Goal: Find contact information: Find contact information

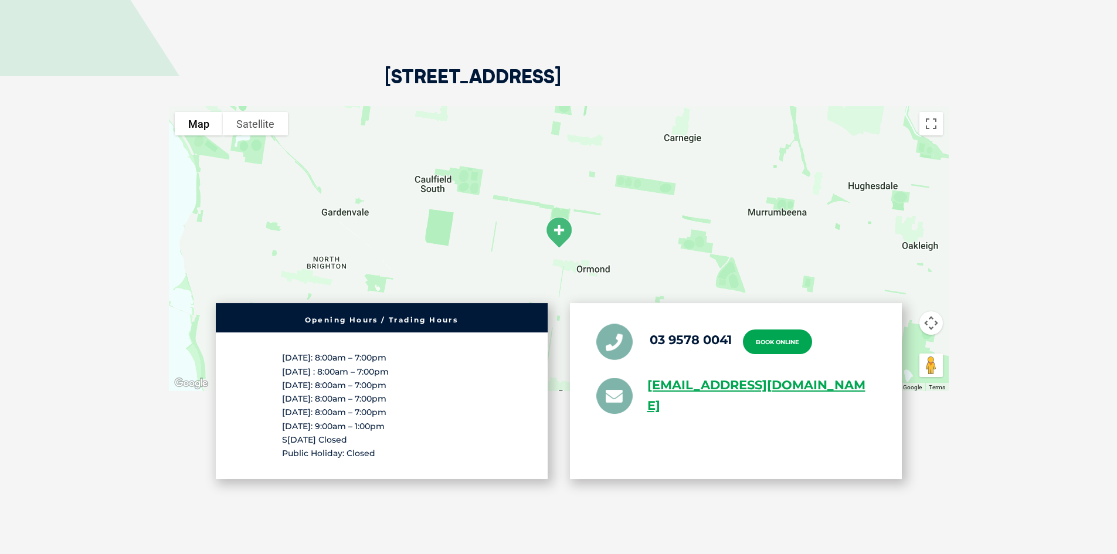
scroll to position [2368, 0]
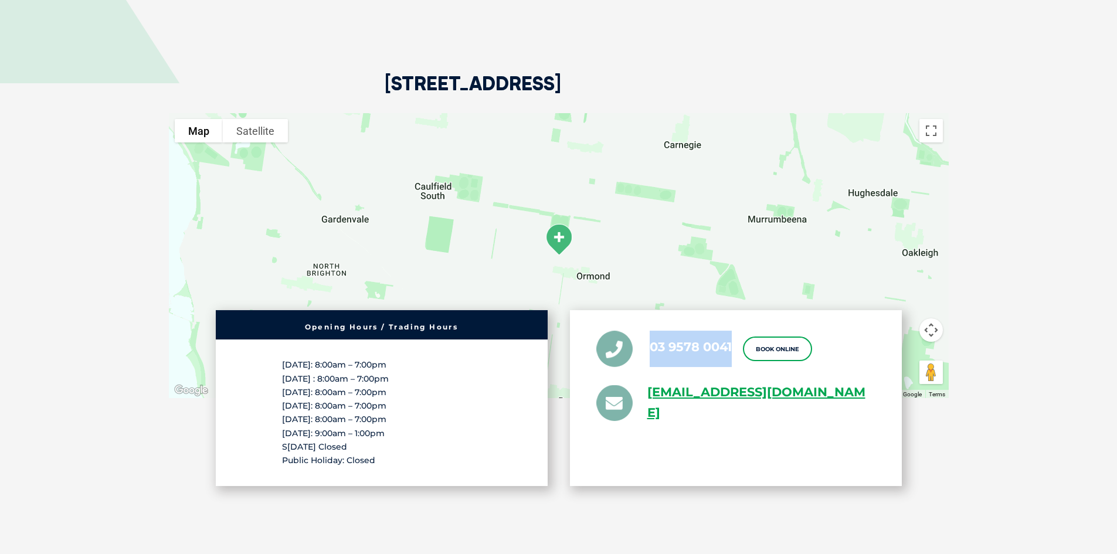
drag, startPoint x: 738, startPoint y: 293, endPoint x: 651, endPoint y: 293, distance: 86.8
click at [651, 331] on ul "03 9578 0041 Book Online [EMAIL_ADDRESS][DOMAIN_NAME]" at bounding box center [735, 377] width 279 height 93
copy link "03 9578 0041"
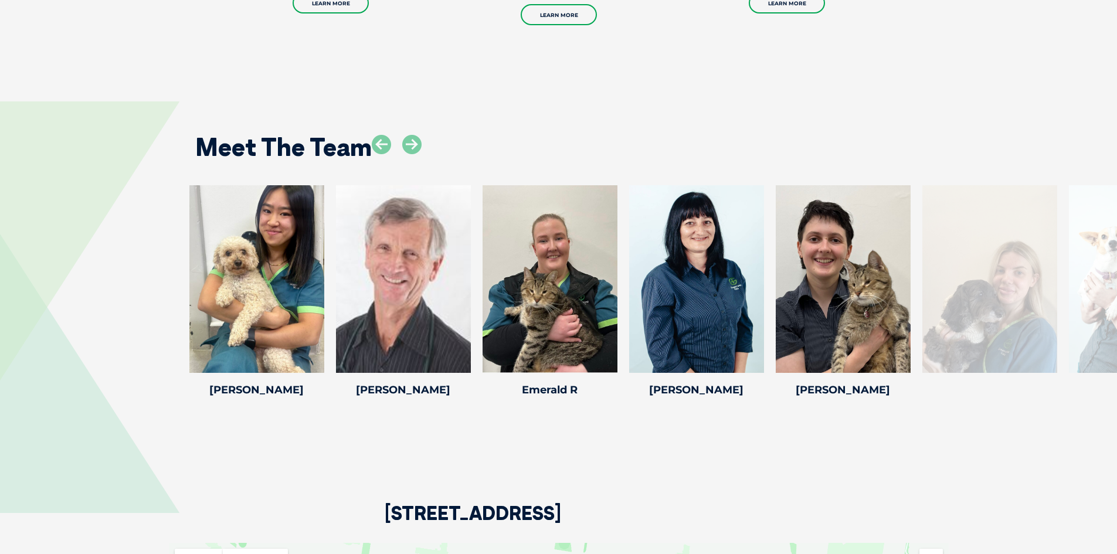
scroll to position [1948, 0]
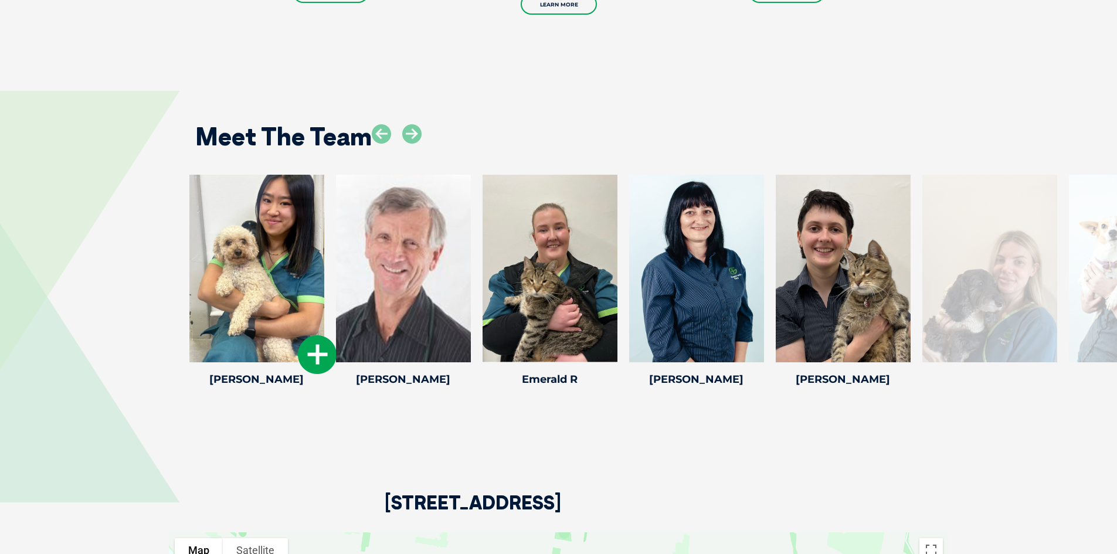
click at [267, 269] on div at bounding box center [256, 269] width 135 height 188
click at [311, 335] on icon at bounding box center [317, 354] width 39 height 39
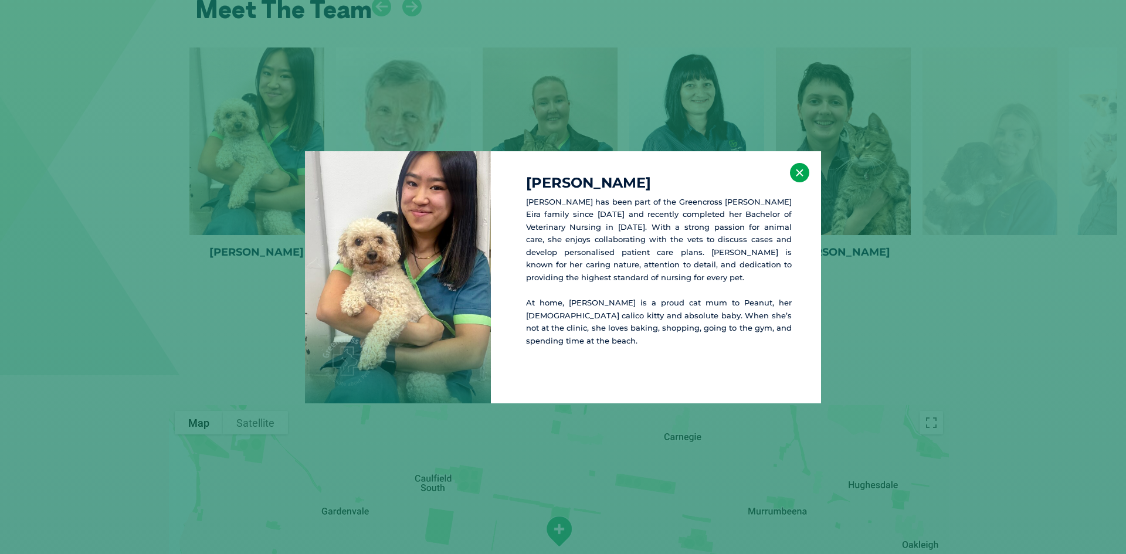
scroll to position [2078, 0]
click at [804, 172] on button "×" at bounding box center [799, 172] width 19 height 19
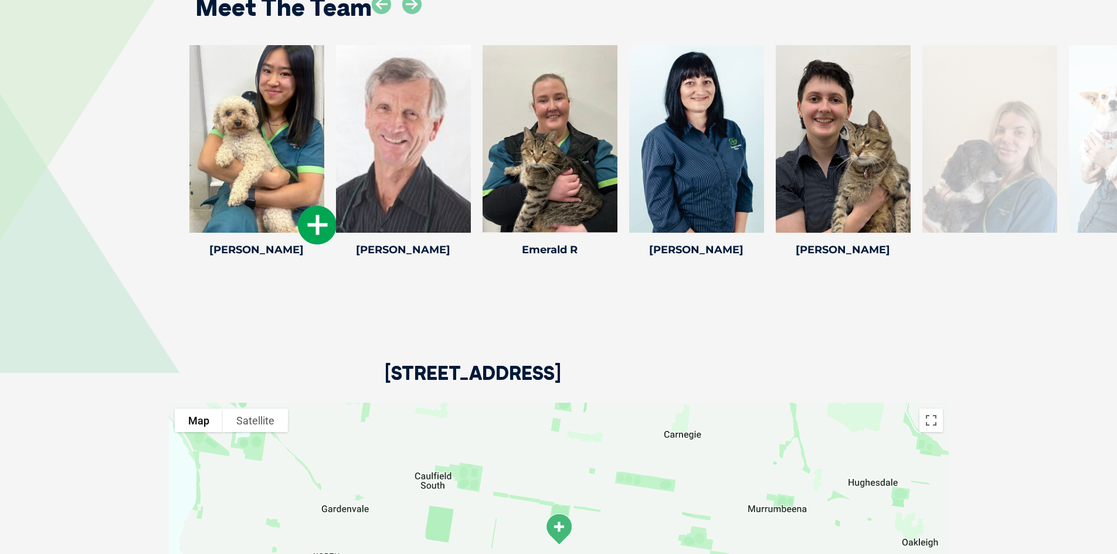
click at [241, 145] on div at bounding box center [256, 139] width 135 height 188
click at [312, 206] on icon at bounding box center [317, 225] width 39 height 39
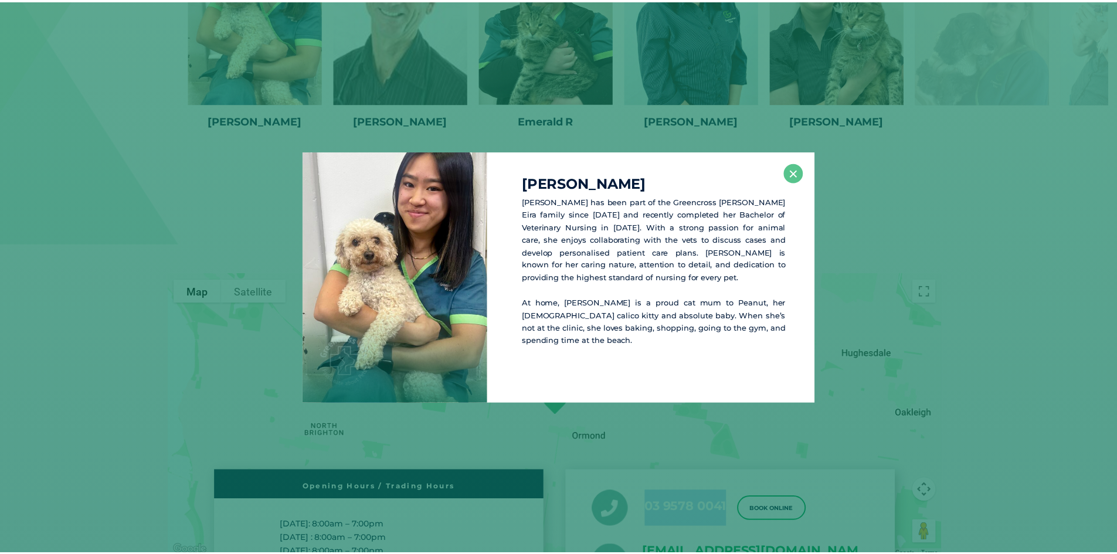
scroll to position [2208, 0]
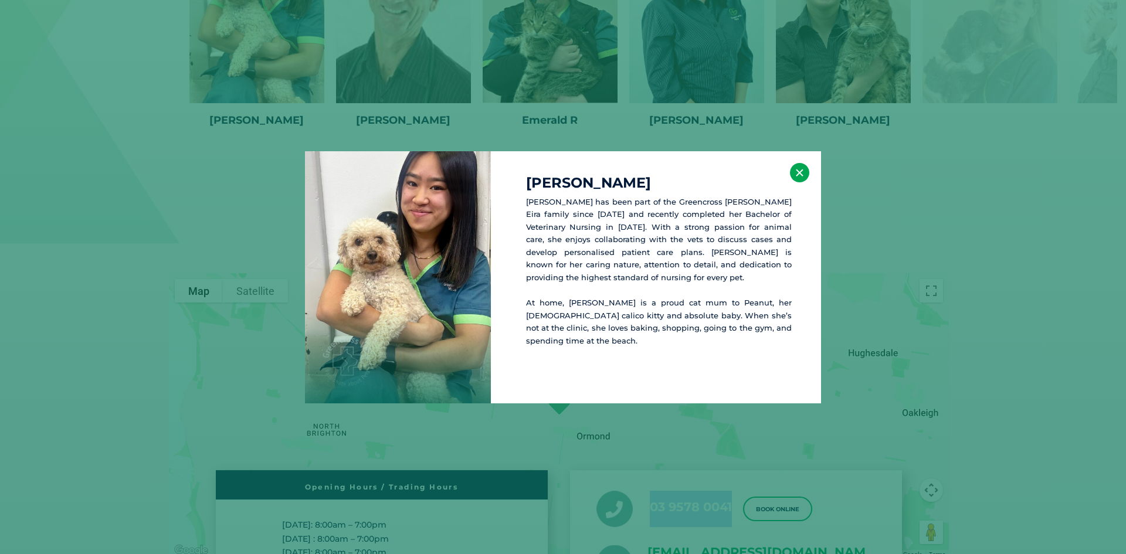
click at [803, 172] on button "×" at bounding box center [799, 172] width 19 height 19
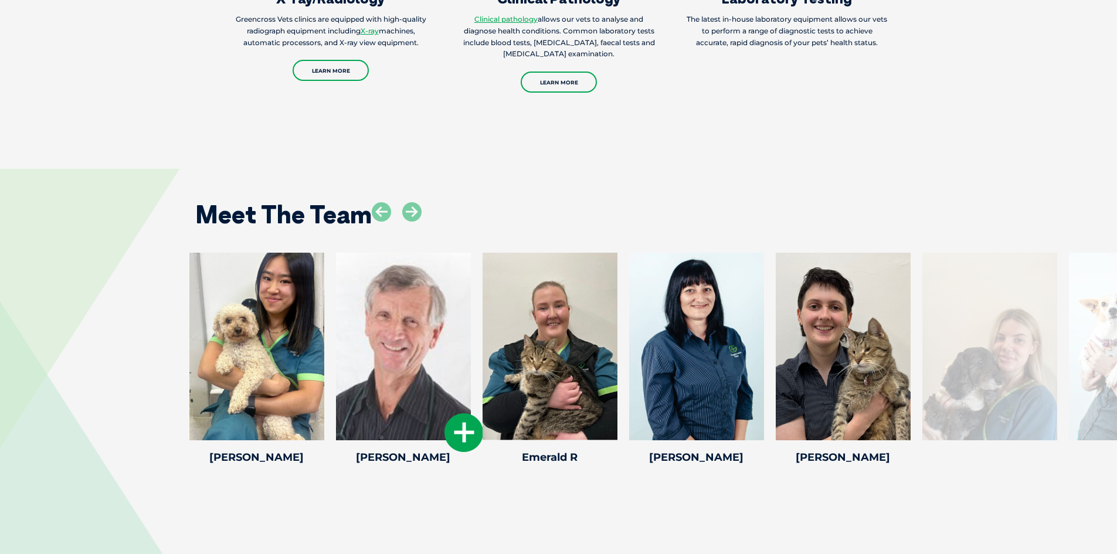
scroll to position [1856, 0]
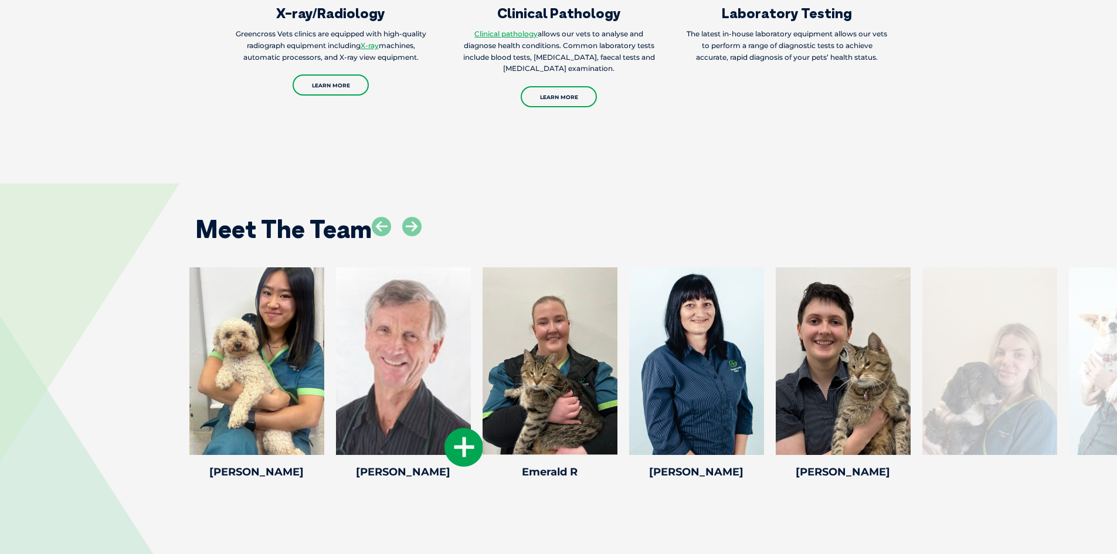
click at [418, 315] on div at bounding box center [403, 361] width 135 height 188
click at [453, 428] on icon at bounding box center [463, 447] width 39 height 39
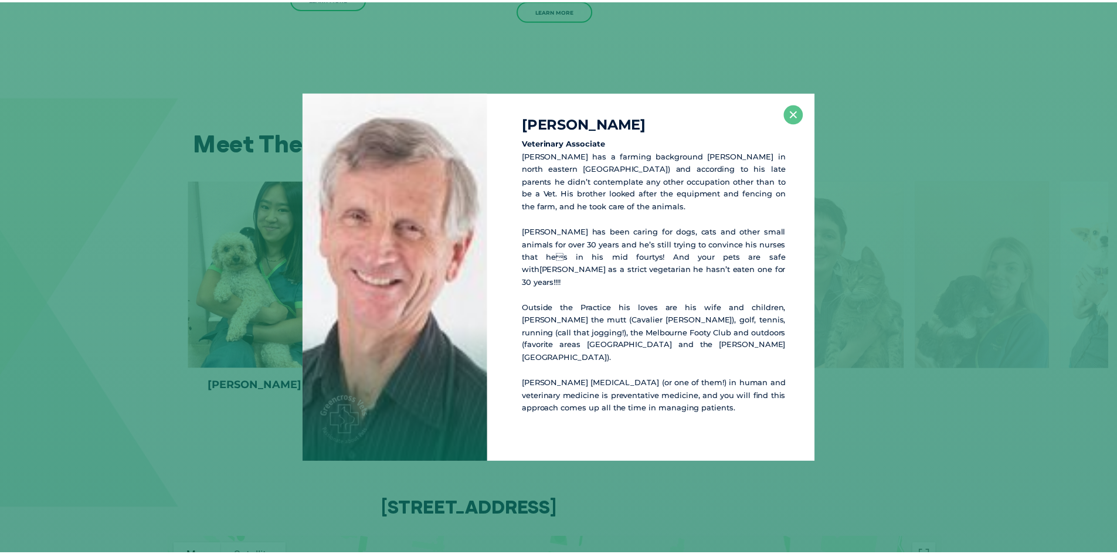
scroll to position [1948, 0]
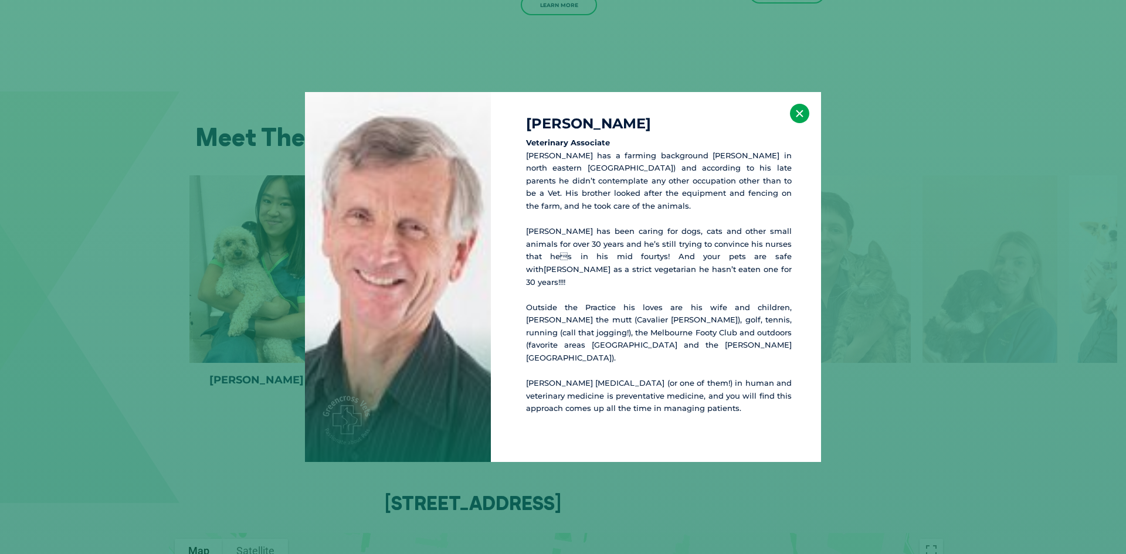
click at [793, 123] on button "×" at bounding box center [799, 113] width 19 height 19
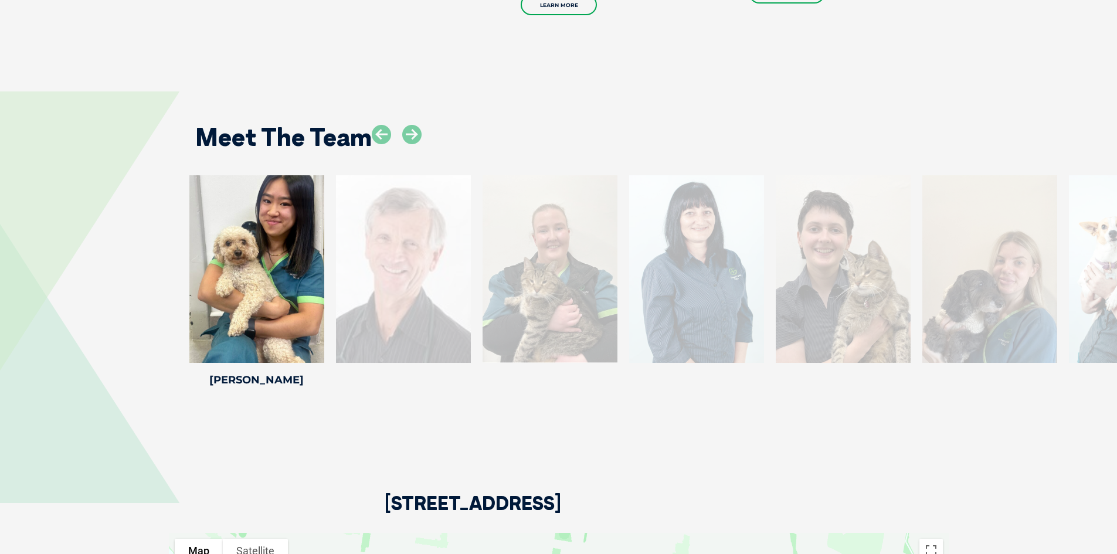
click at [533, 251] on div at bounding box center [550, 269] width 135 height 188
click at [544, 236] on div at bounding box center [550, 269] width 135 height 188
click at [401, 125] on div at bounding box center [397, 144] width 50 height 38
click at [385, 125] on icon at bounding box center [381, 134] width 19 height 19
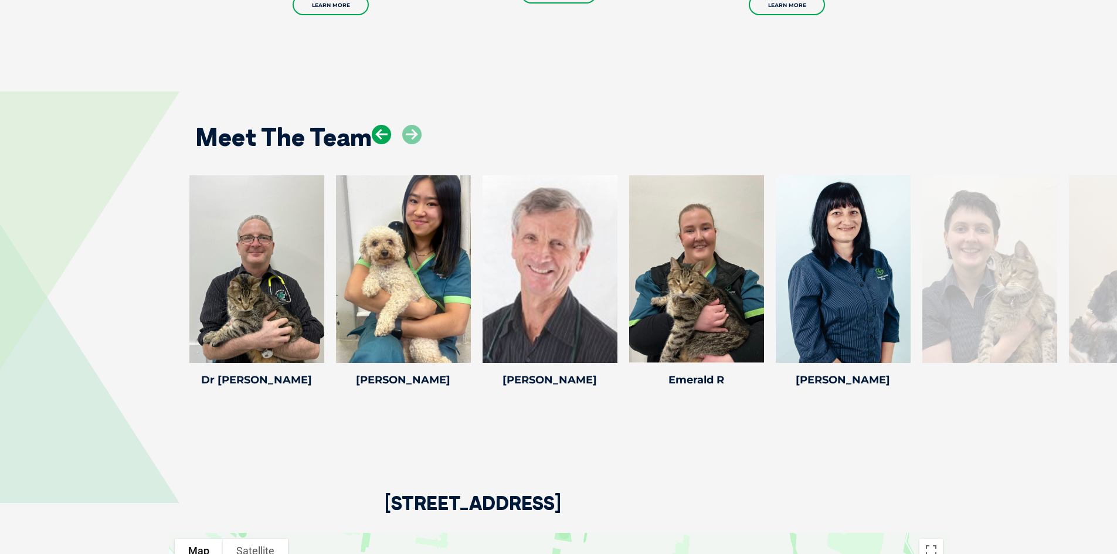
click at [385, 125] on icon at bounding box center [381, 134] width 19 height 19
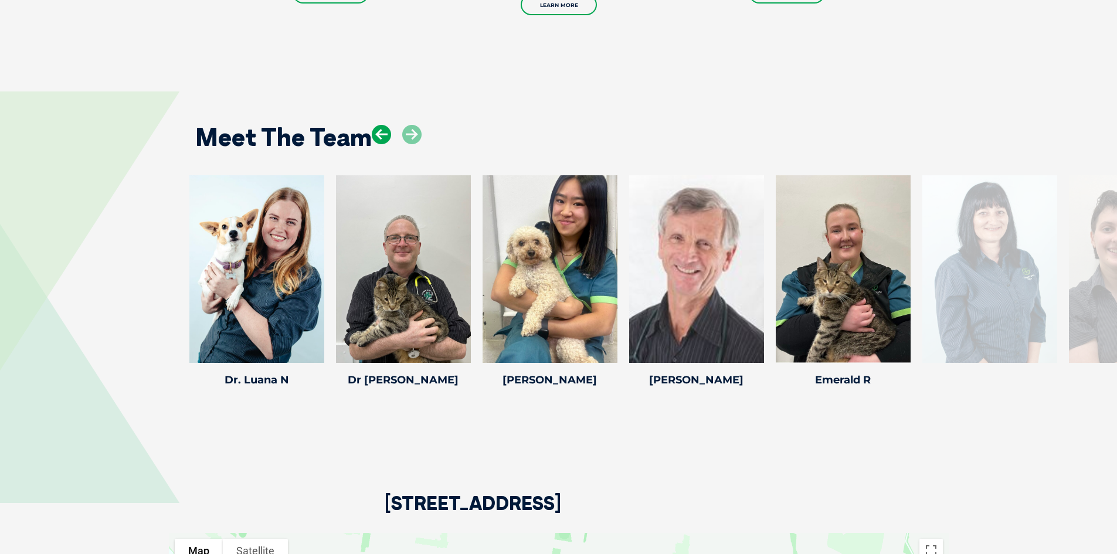
click at [385, 125] on icon at bounding box center [381, 134] width 19 height 19
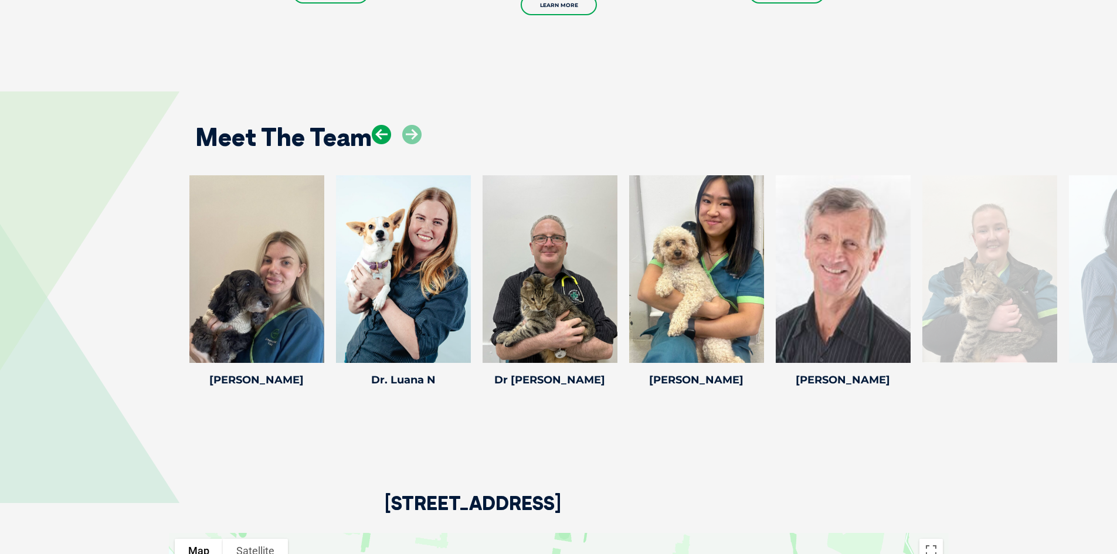
click at [385, 125] on icon at bounding box center [381, 134] width 19 height 19
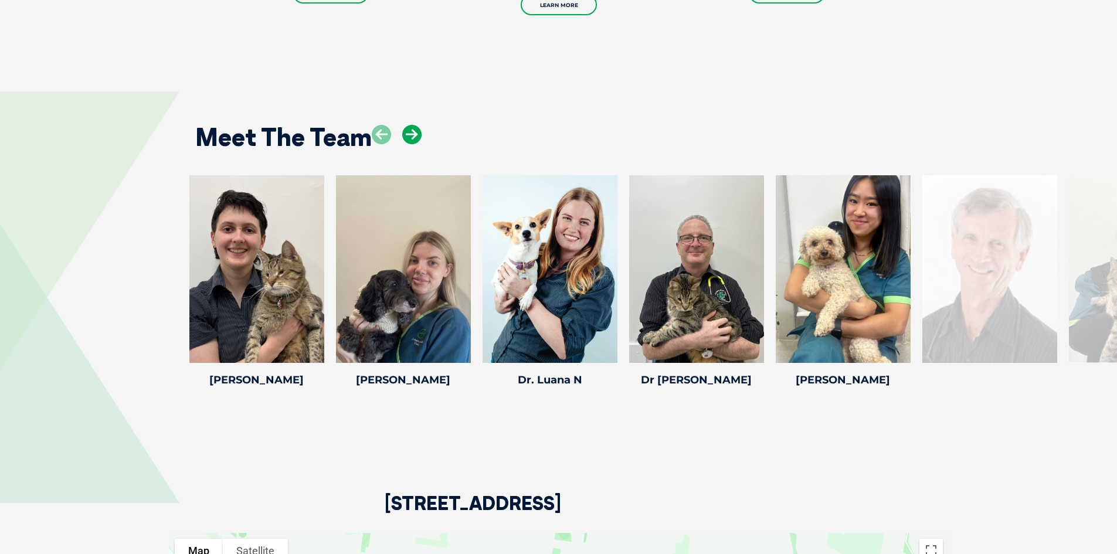
click at [416, 125] on icon at bounding box center [411, 134] width 19 height 19
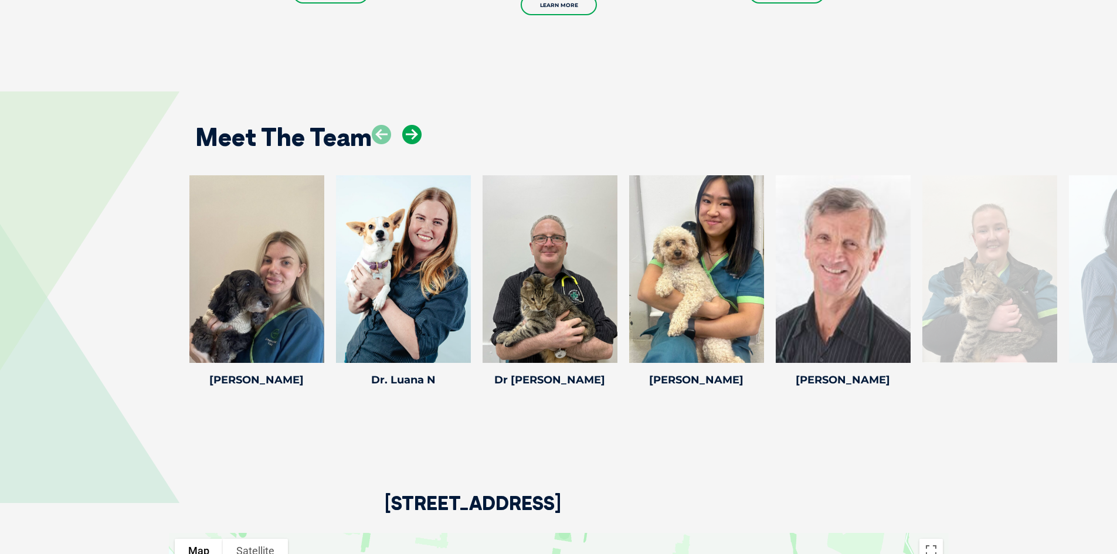
click at [416, 125] on icon at bounding box center [411, 134] width 19 height 19
click at [415, 125] on icon at bounding box center [411, 134] width 19 height 19
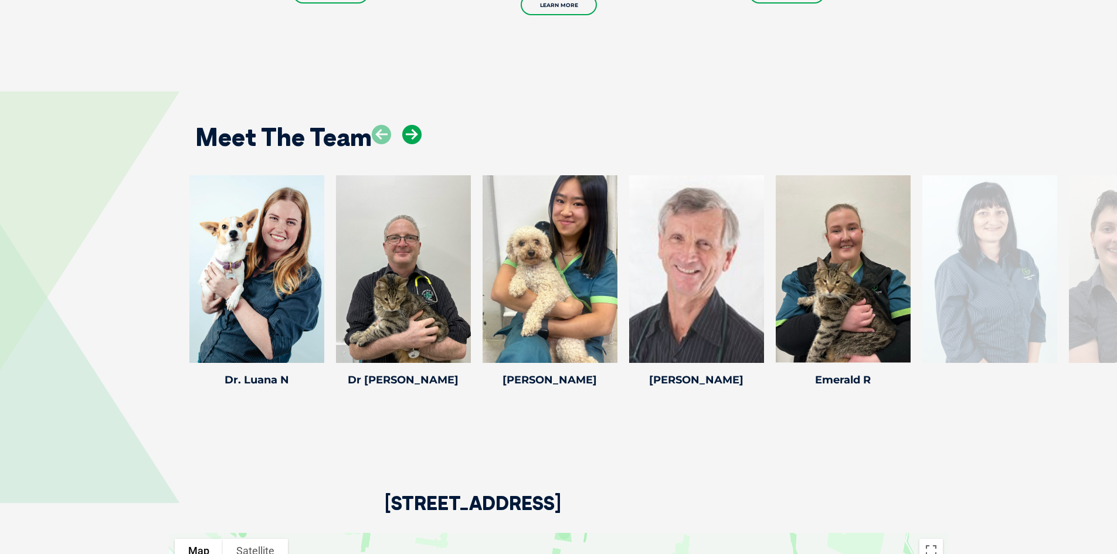
click at [412, 125] on icon at bounding box center [411, 134] width 19 height 19
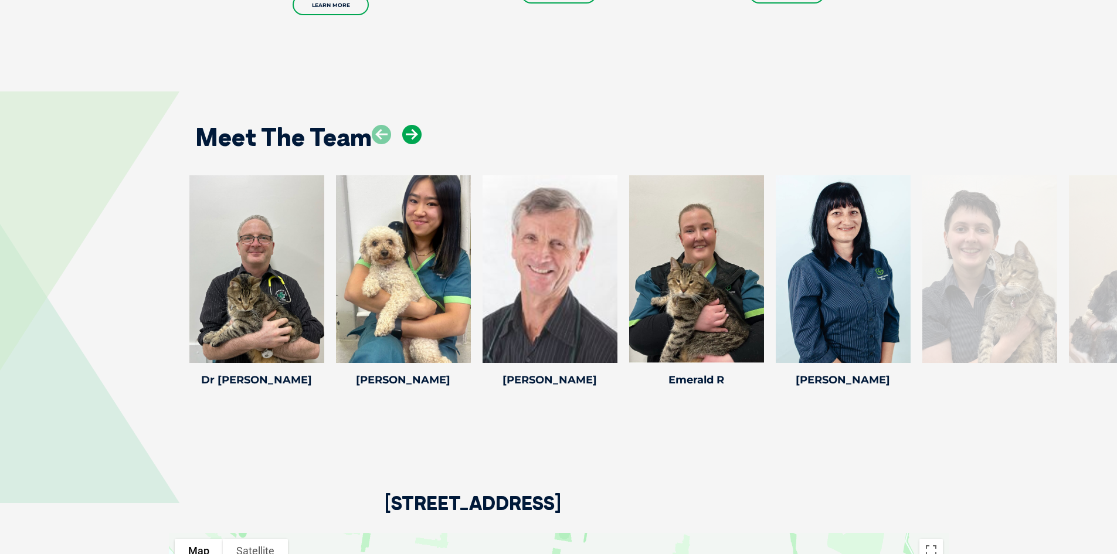
click at [412, 125] on icon at bounding box center [411, 134] width 19 height 19
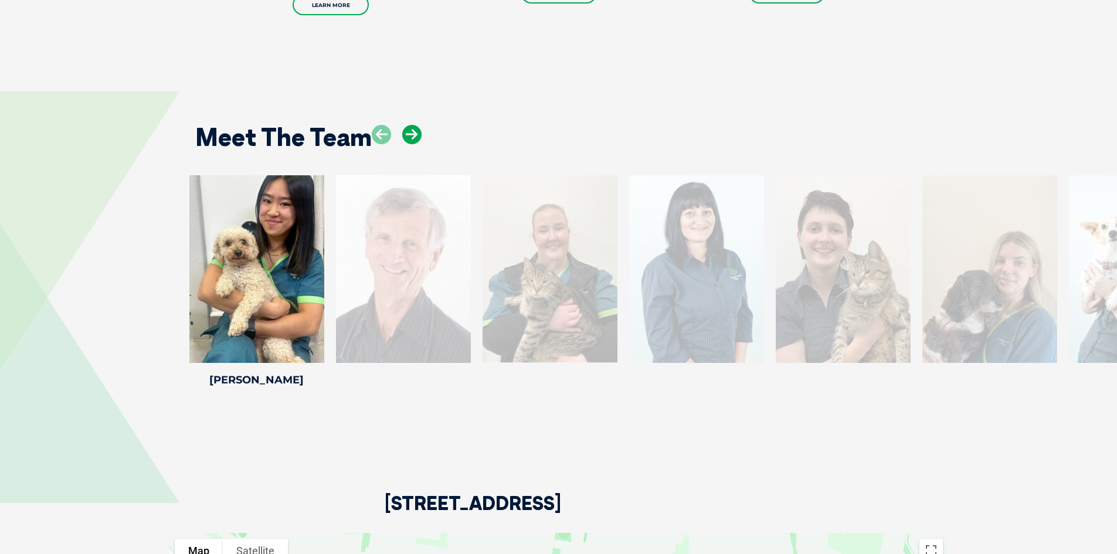
click at [412, 125] on icon at bounding box center [411, 134] width 19 height 19
click at [548, 235] on div at bounding box center [550, 269] width 135 height 188
click at [379, 125] on icon at bounding box center [381, 134] width 19 height 19
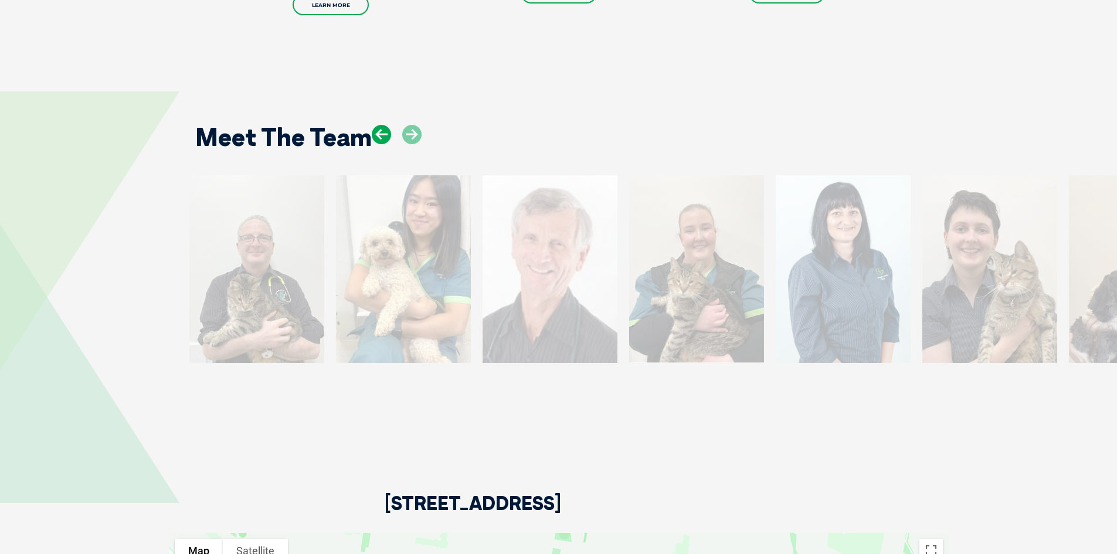
click at [379, 125] on icon at bounding box center [381, 134] width 19 height 19
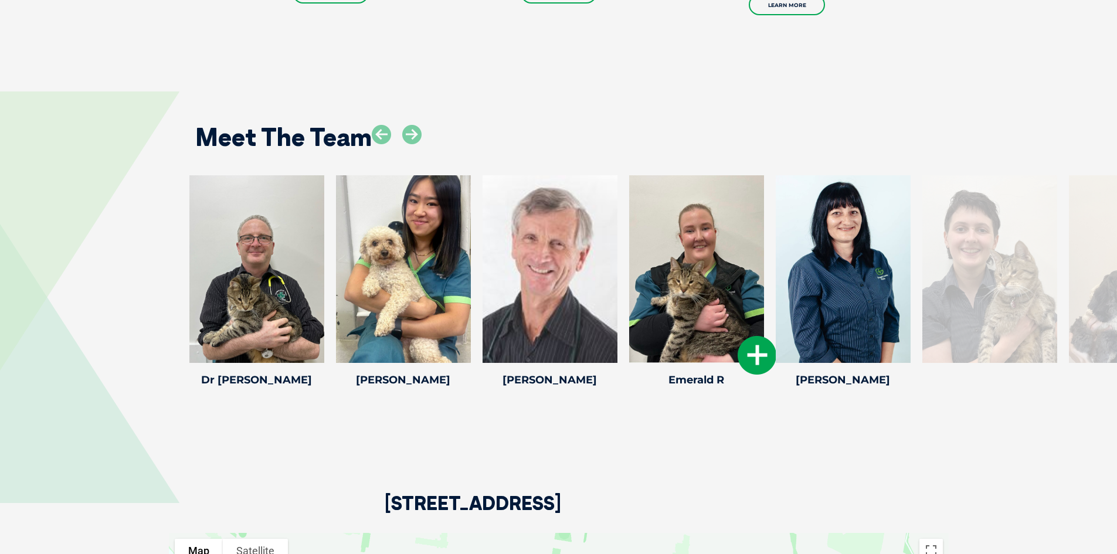
click at [678, 238] on div at bounding box center [696, 269] width 135 height 188
click at [762, 336] on icon at bounding box center [757, 355] width 39 height 39
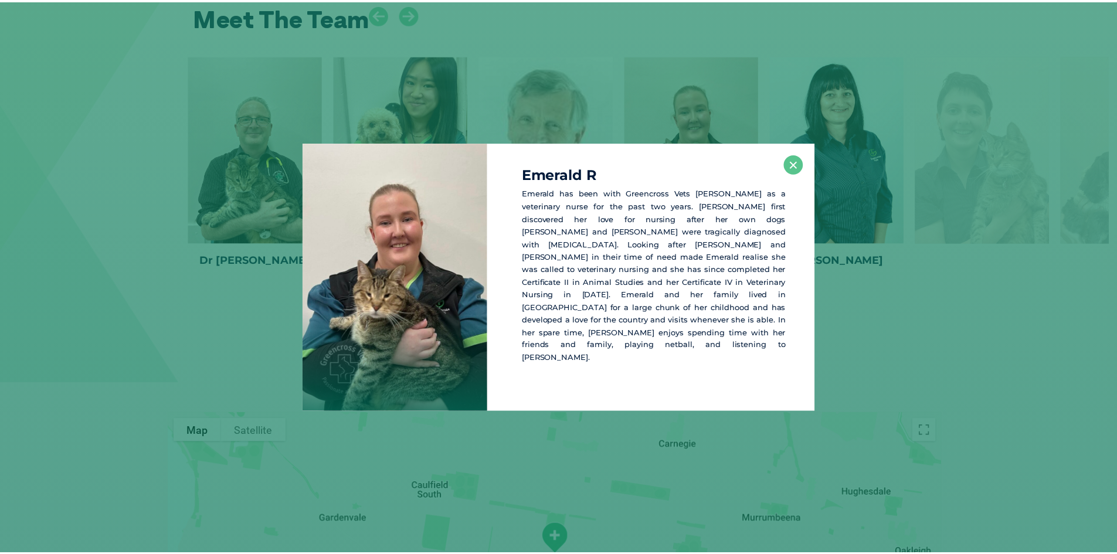
scroll to position [2077, 0]
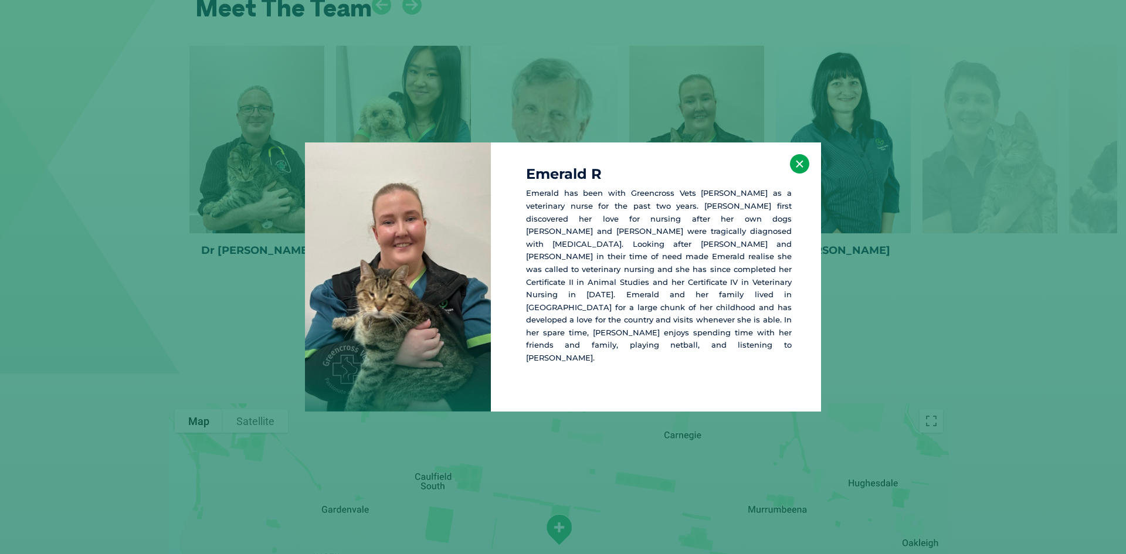
click at [802, 174] on button "×" at bounding box center [799, 163] width 19 height 19
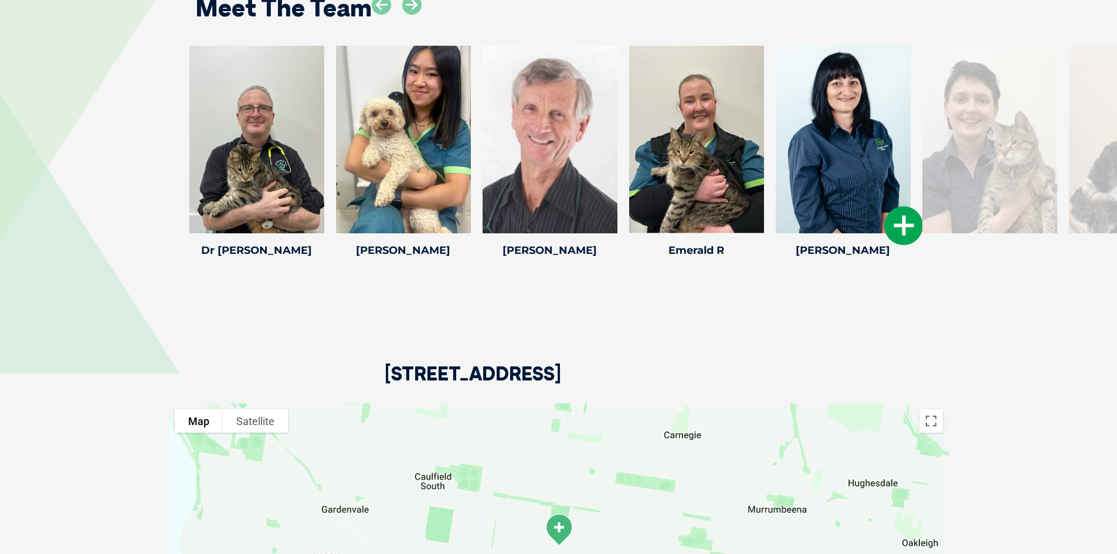
click at [901, 206] on icon at bounding box center [903, 225] width 39 height 39
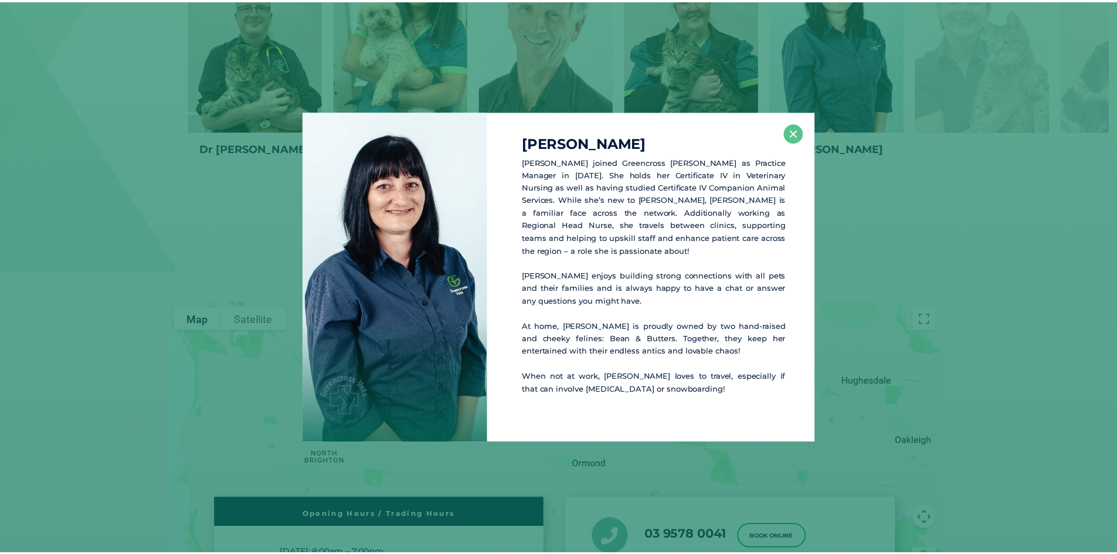
scroll to position [2180, 0]
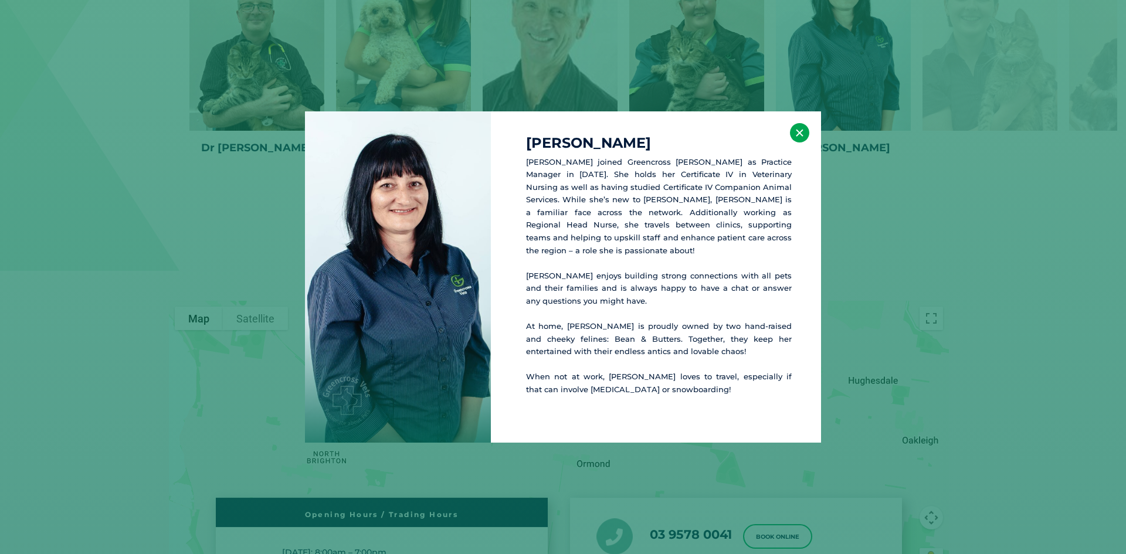
click at [801, 133] on button "×" at bounding box center [799, 132] width 19 height 19
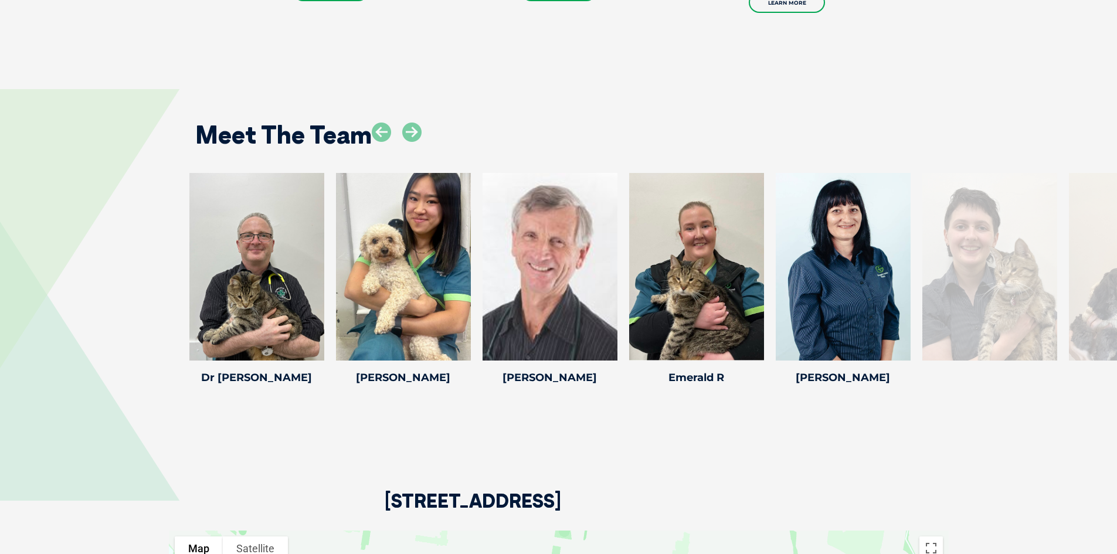
scroll to position [1945, 0]
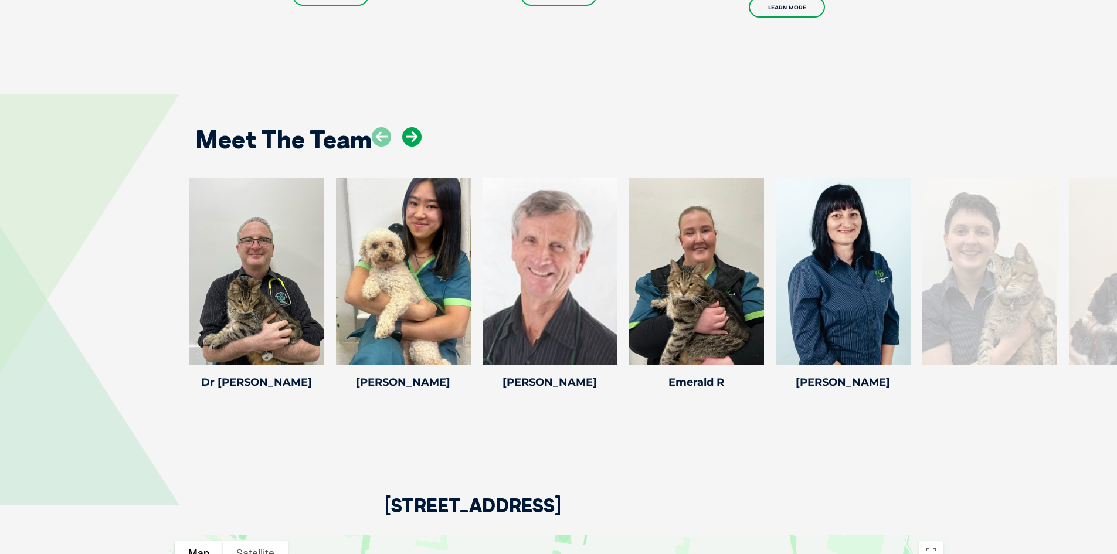
click at [416, 127] on icon at bounding box center [411, 136] width 19 height 19
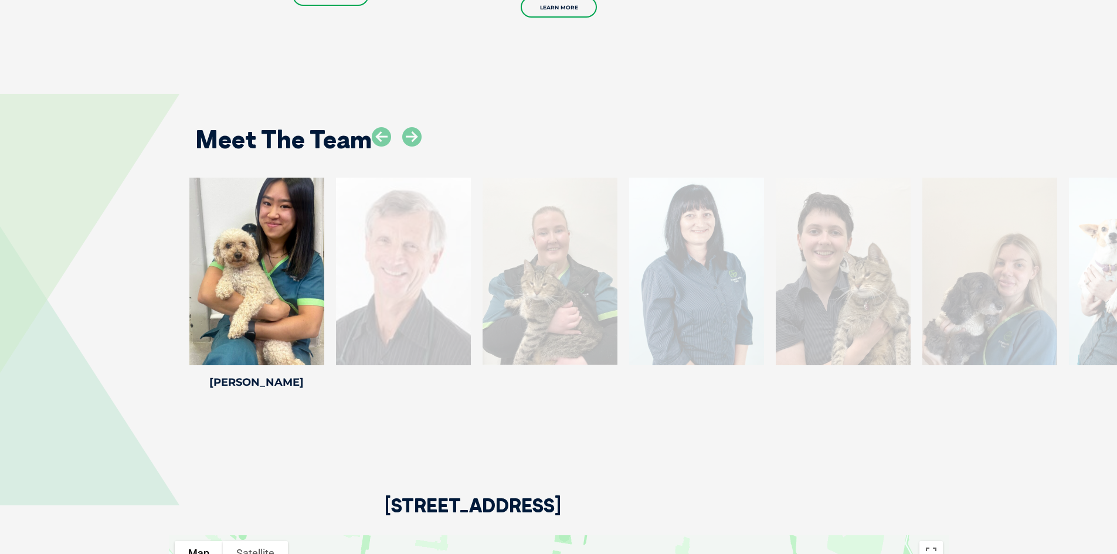
click at [841, 225] on div at bounding box center [843, 272] width 135 height 188
click at [386, 127] on icon at bounding box center [381, 136] width 19 height 19
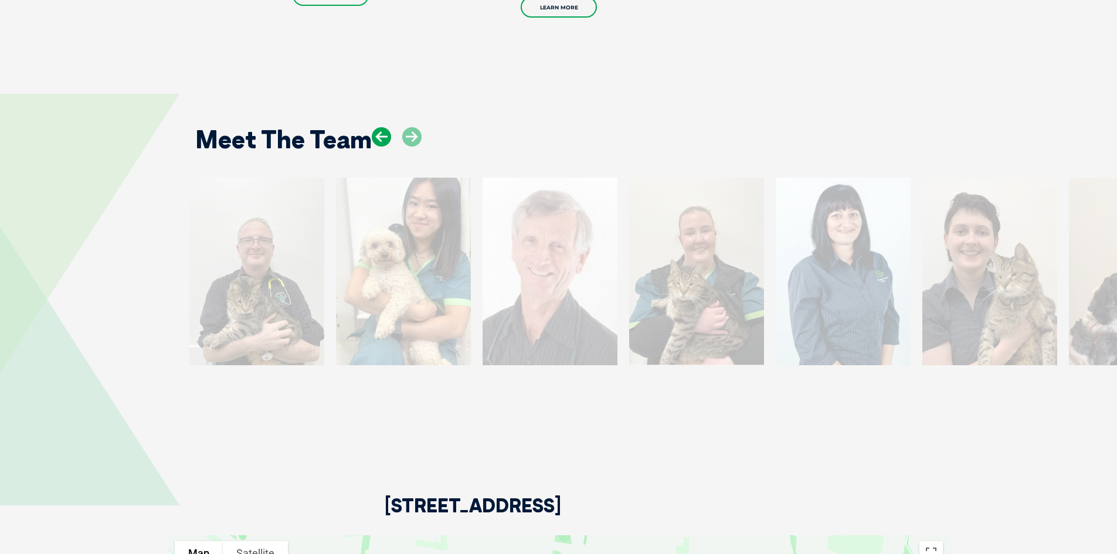
click at [386, 127] on icon at bounding box center [381, 136] width 19 height 19
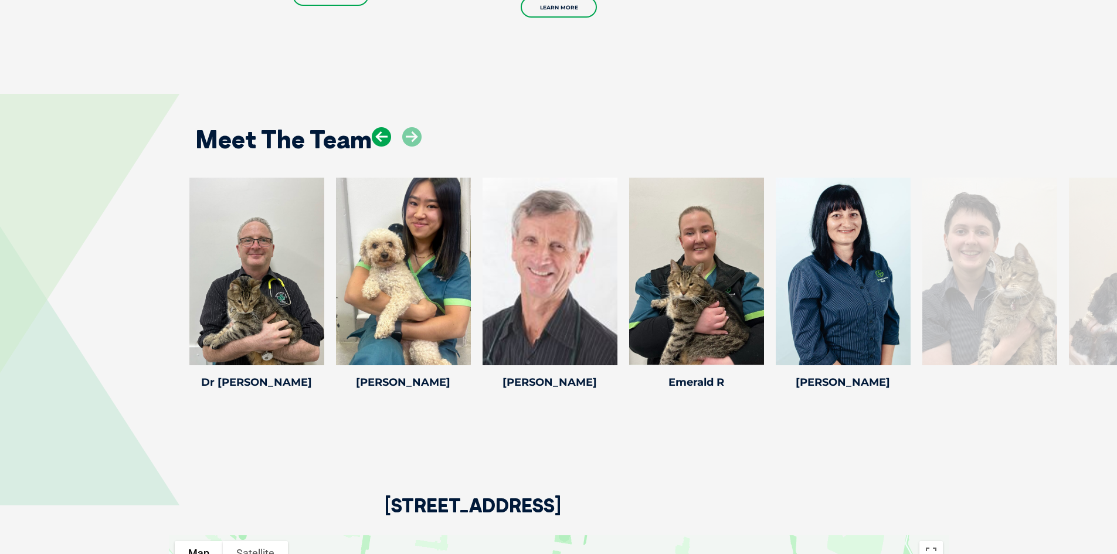
click at [386, 127] on icon at bounding box center [381, 136] width 19 height 19
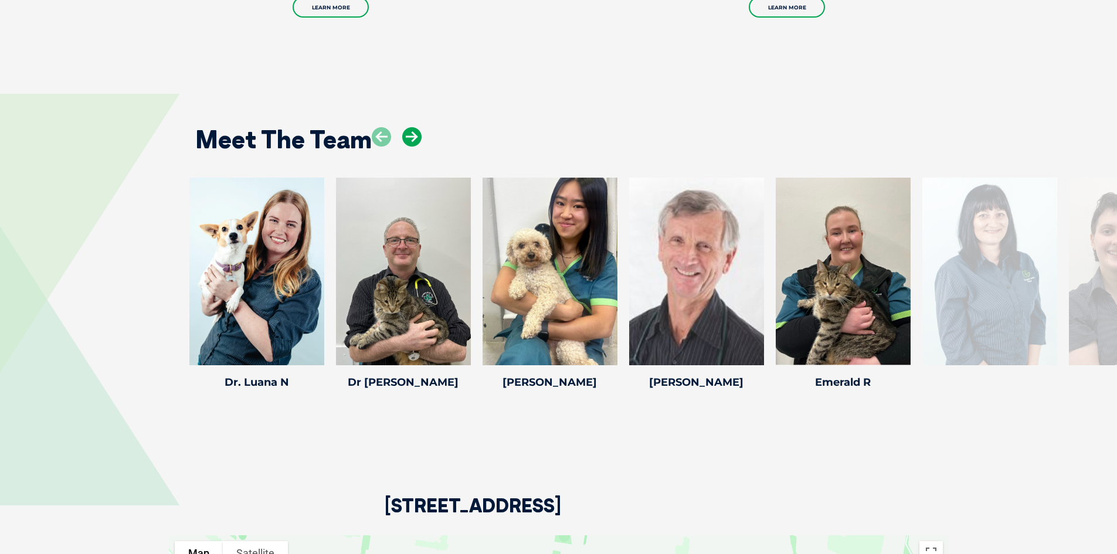
click at [404, 127] on icon at bounding box center [411, 136] width 19 height 19
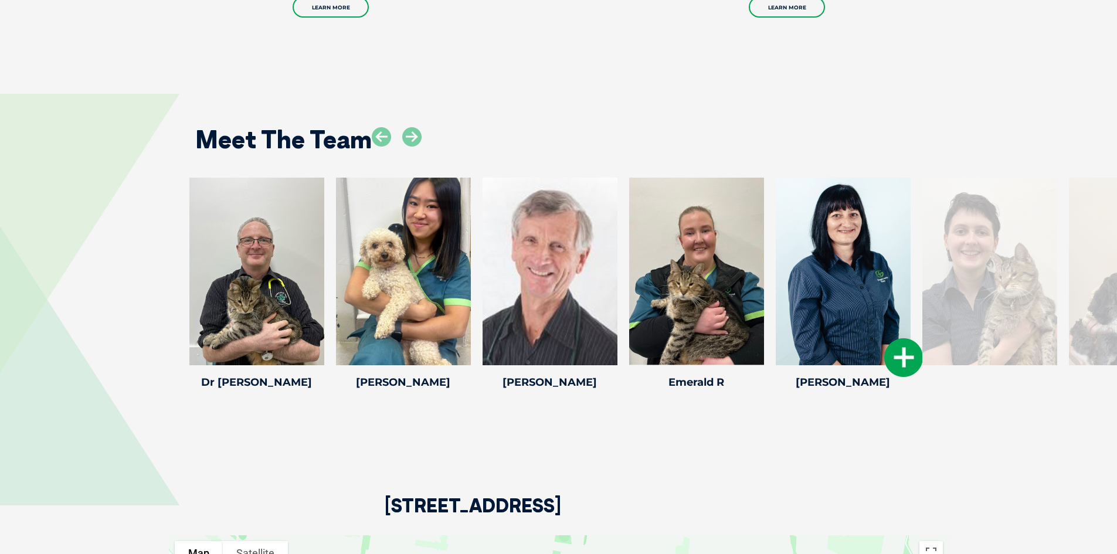
click at [824, 226] on div at bounding box center [843, 272] width 135 height 188
click at [906, 338] on icon at bounding box center [903, 357] width 39 height 39
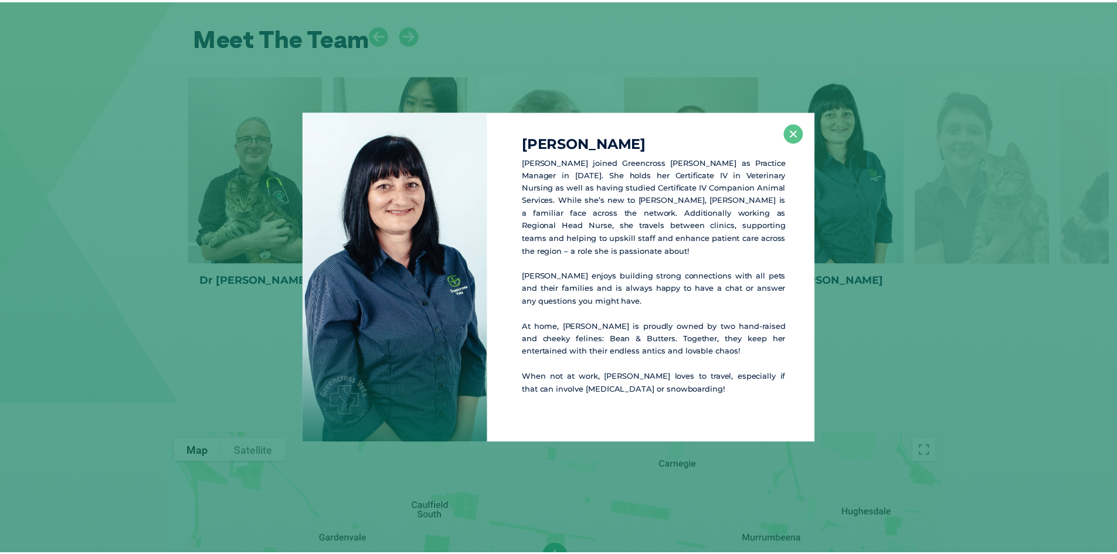
scroll to position [2048, 0]
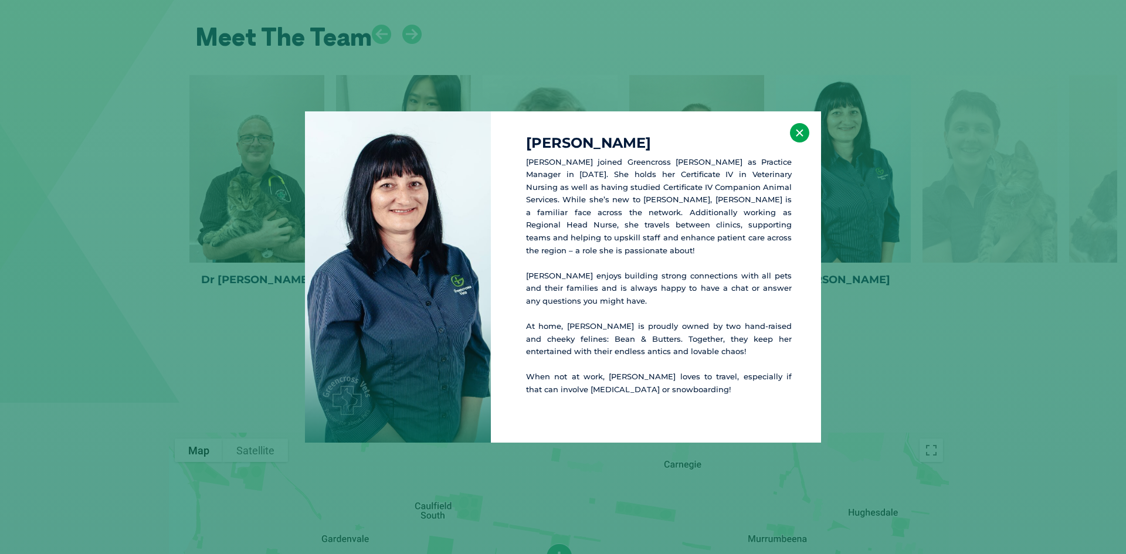
click at [799, 137] on button "×" at bounding box center [799, 132] width 19 height 19
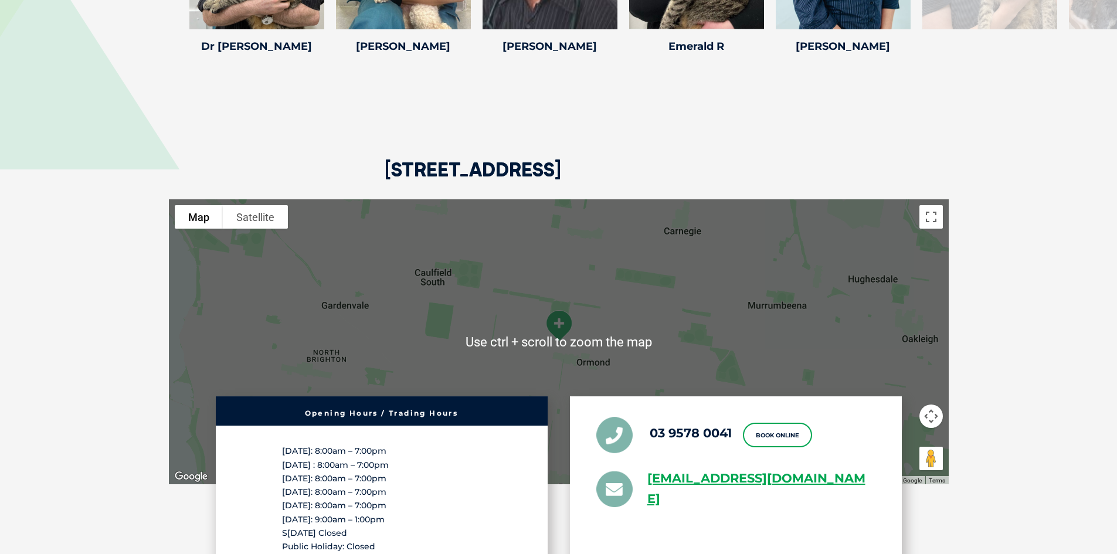
scroll to position [2341, 0]
